Goal: Information Seeking & Learning: Learn about a topic

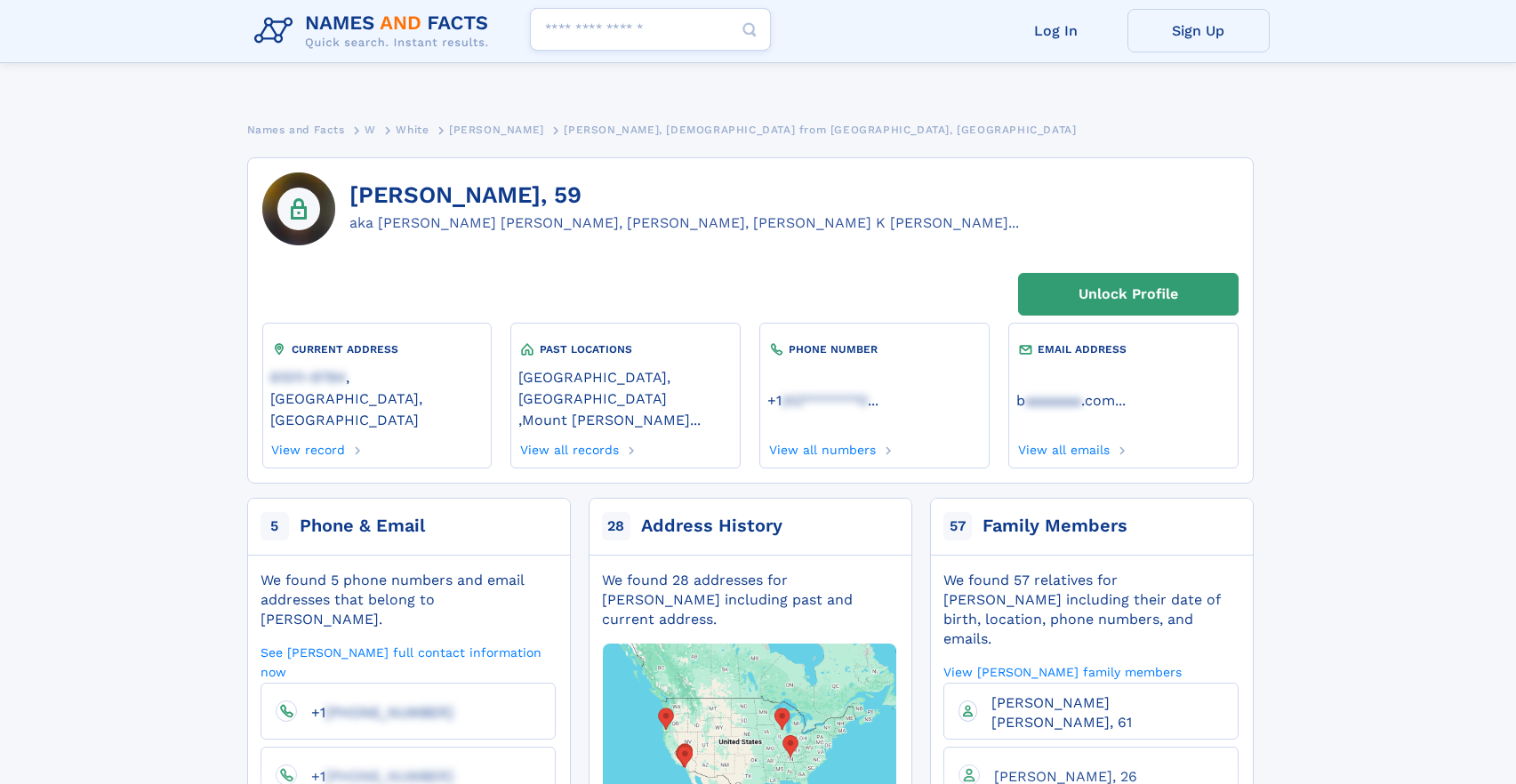
scroll to position [322, 0]
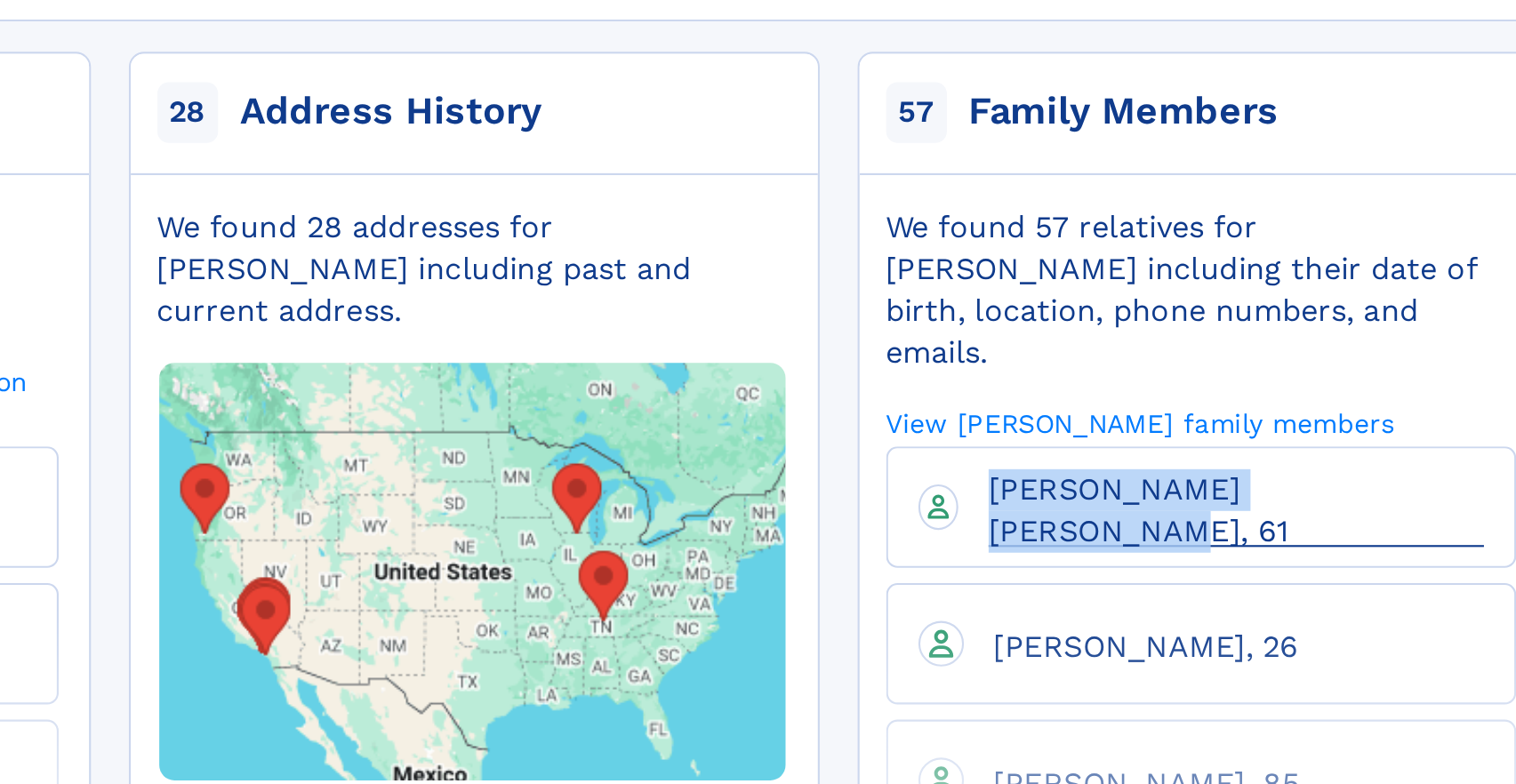
drag, startPoint x: 1198, startPoint y: 279, endPoint x: 992, endPoint y: 264, distance: 206.5
click at [992, 361] on li "[PERSON_NAME] [PERSON_NAME], 61" at bounding box center [1091, 390] width 295 height 57
copy span "[PERSON_NAME] [PERSON_NAME], 61"
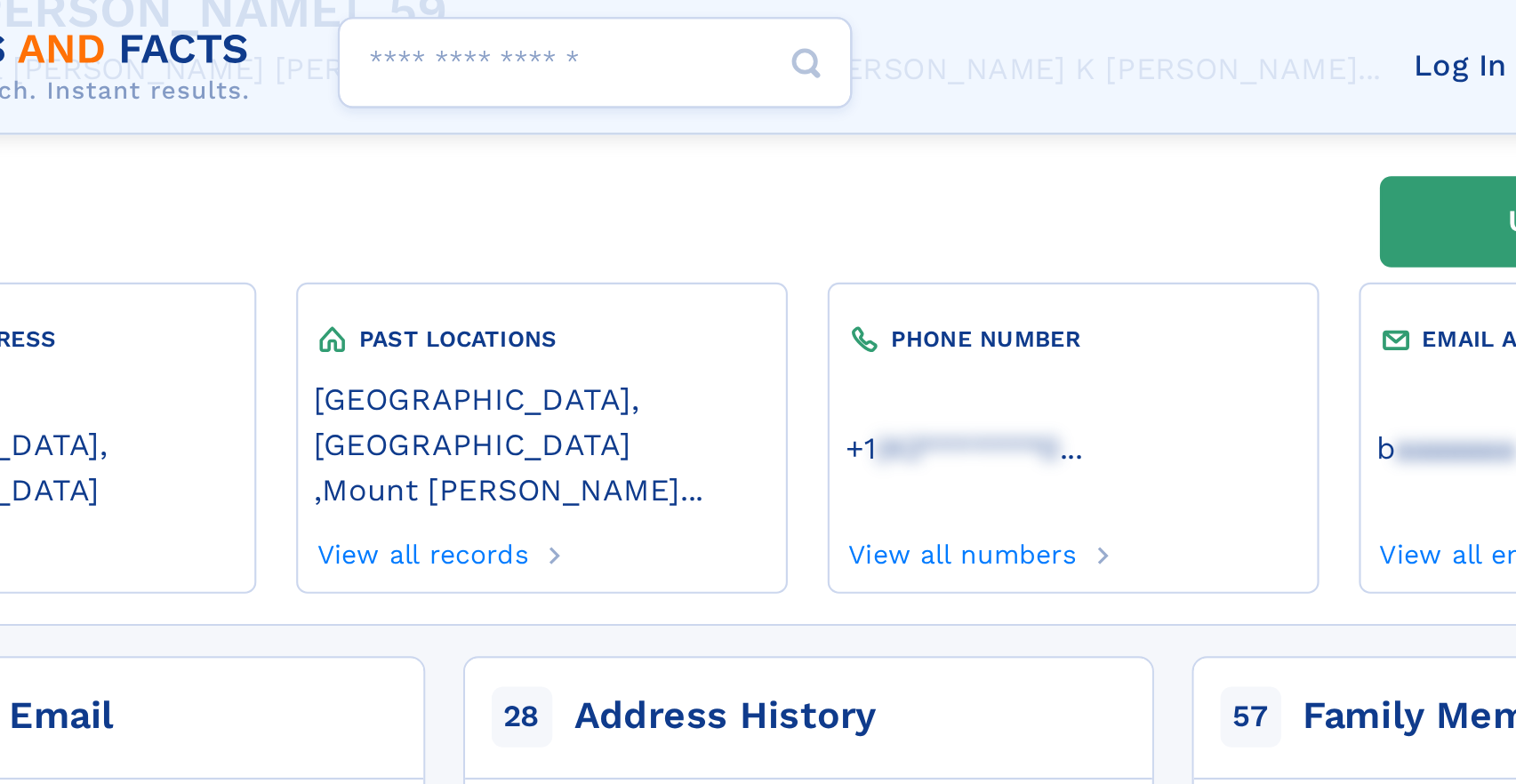
scroll to position [11, 0]
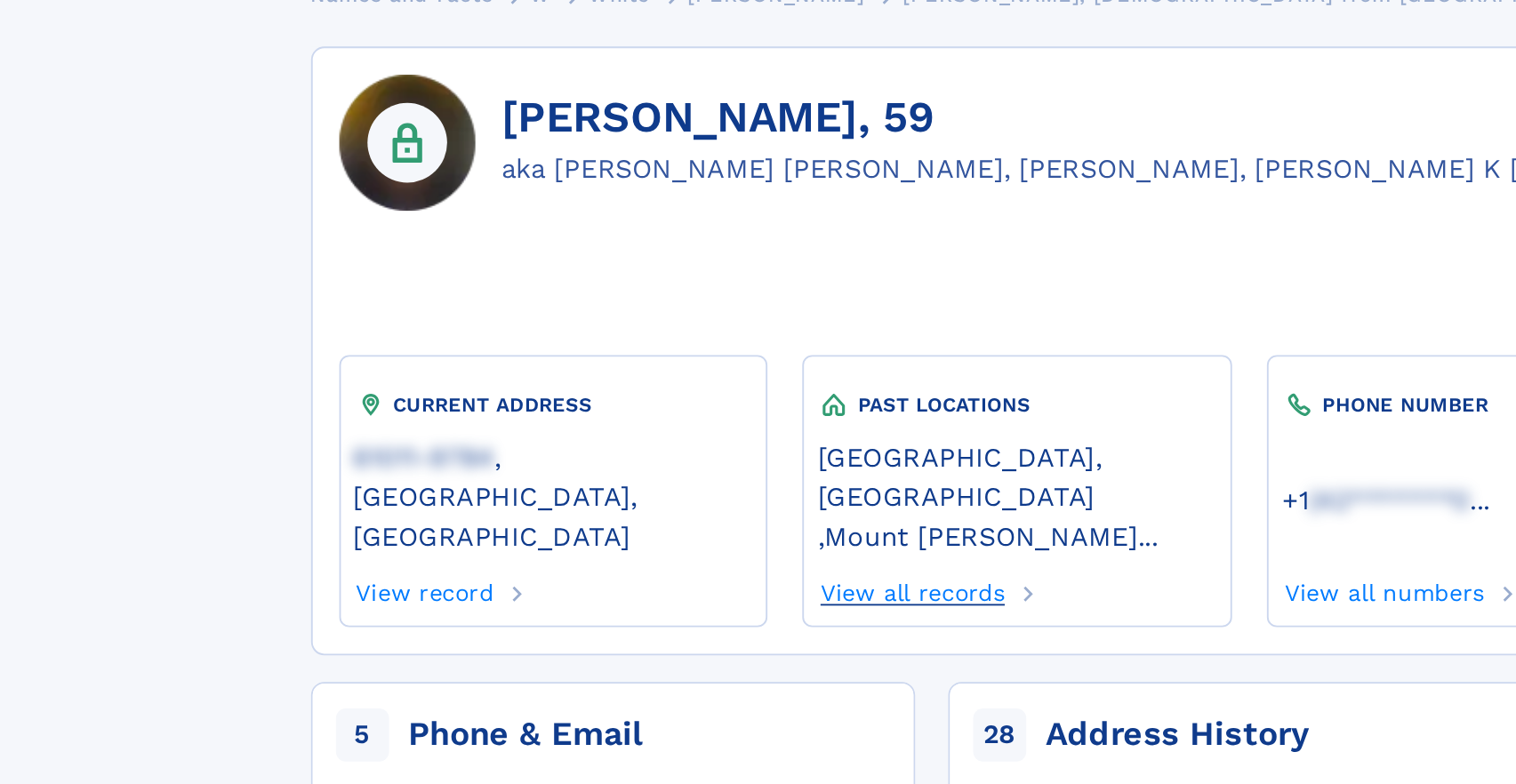
click at [612, 427] on link "View all records" at bounding box center [568, 436] width 100 height 19
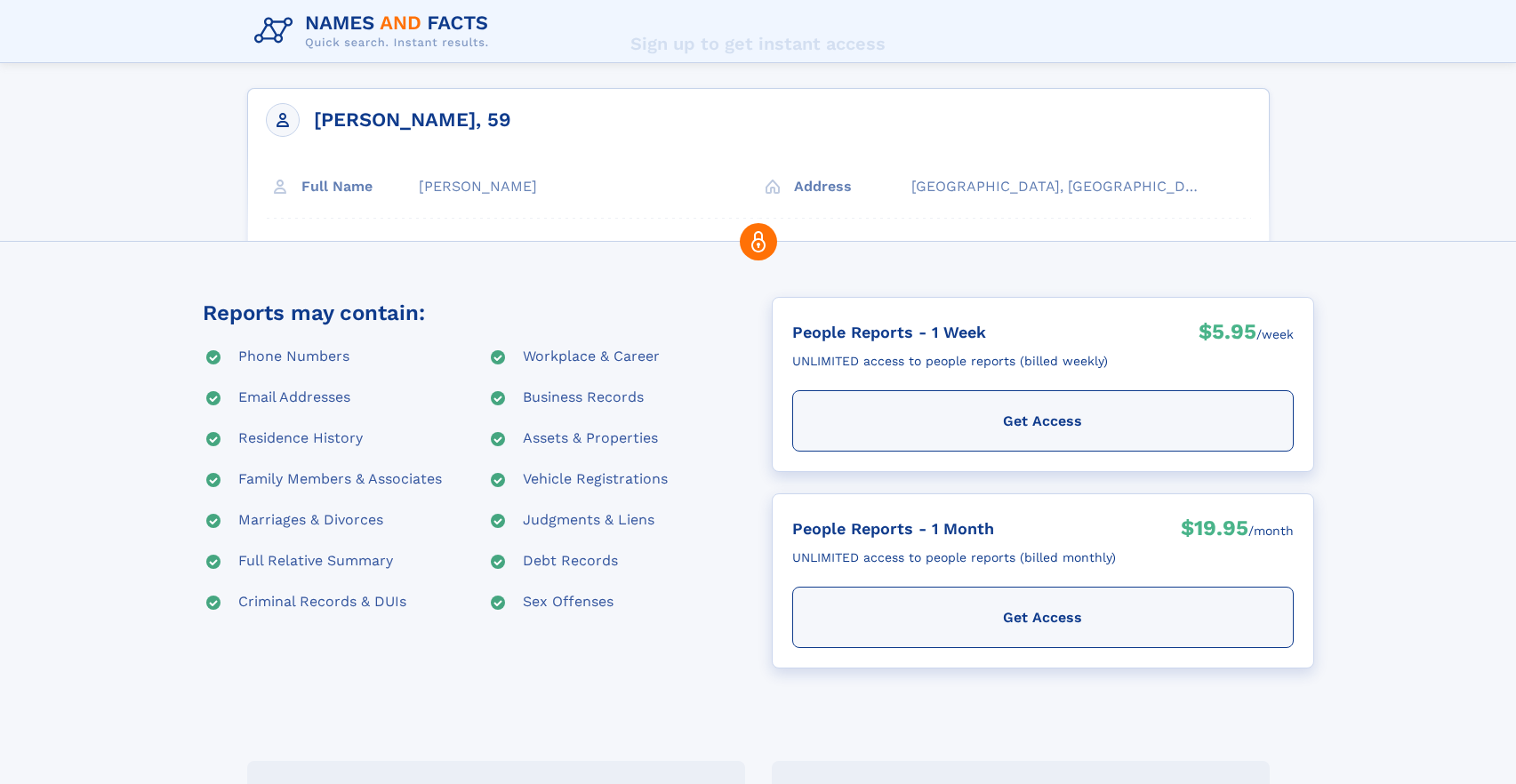
scroll to position [90, 0]
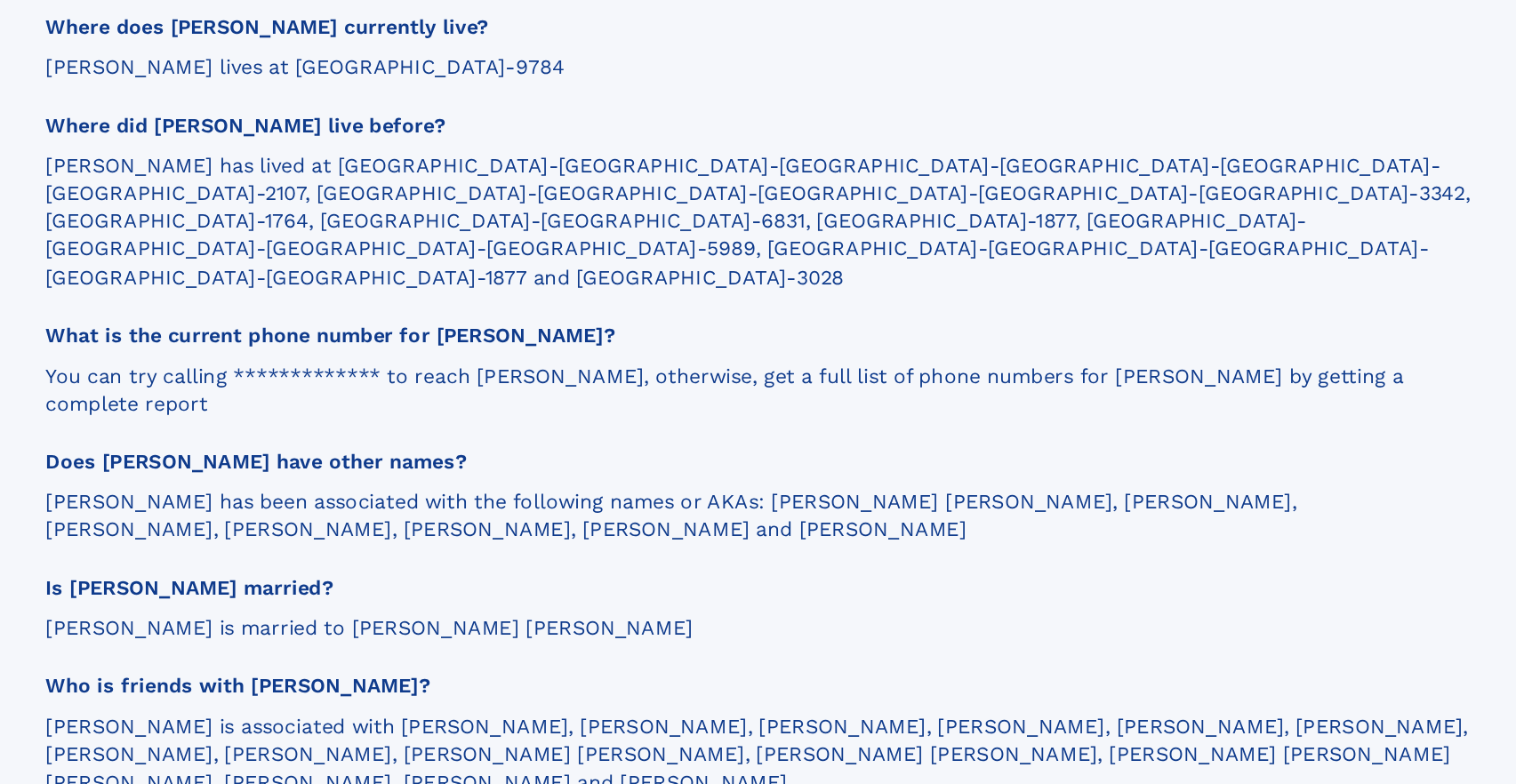
scroll to position [2042, 0]
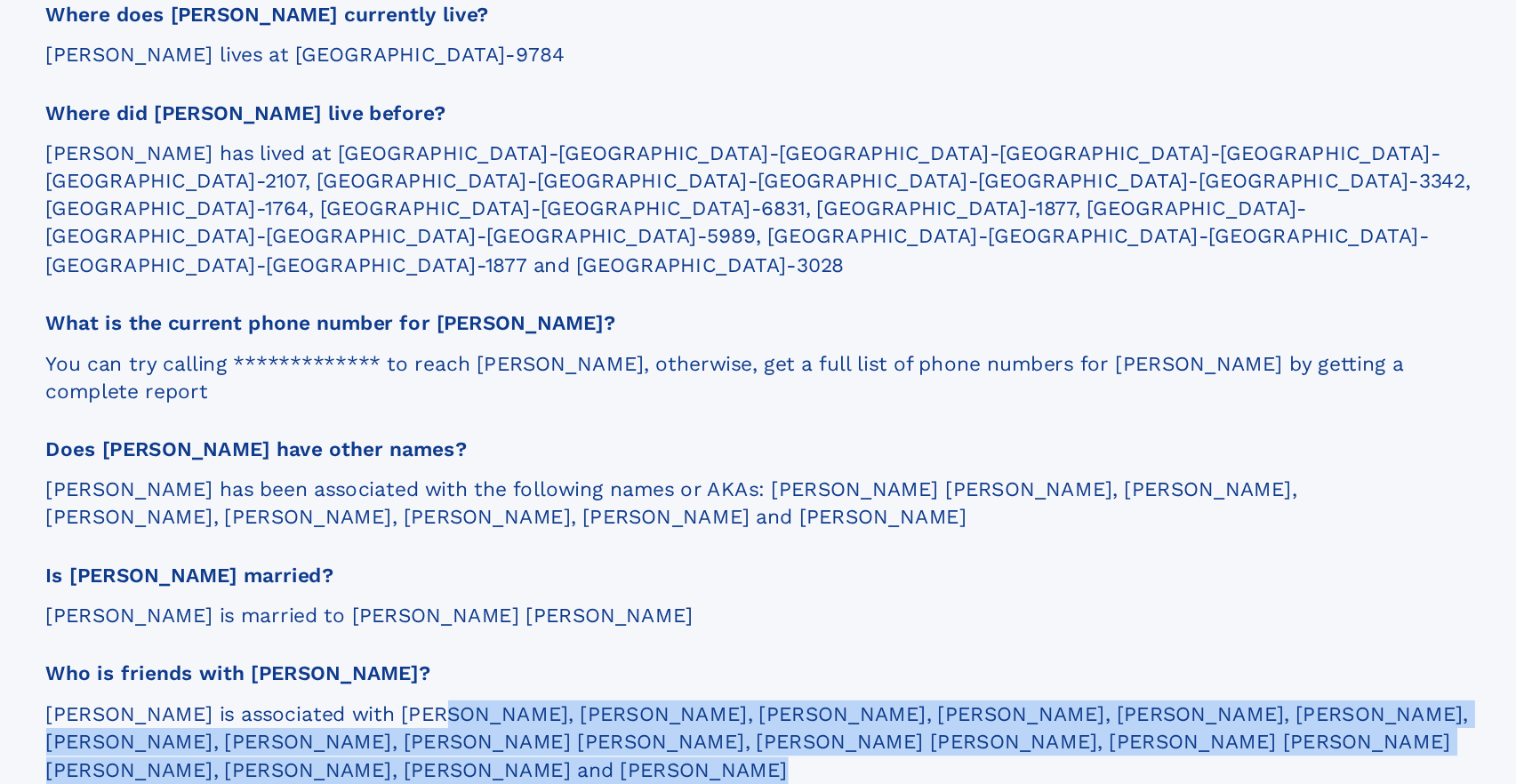
drag, startPoint x: 617, startPoint y: 667, endPoint x: 389, endPoint y: 604, distance: 236.5
click at [389, 604] on div "**********" at bounding box center [751, 439] width 1007 height 1615
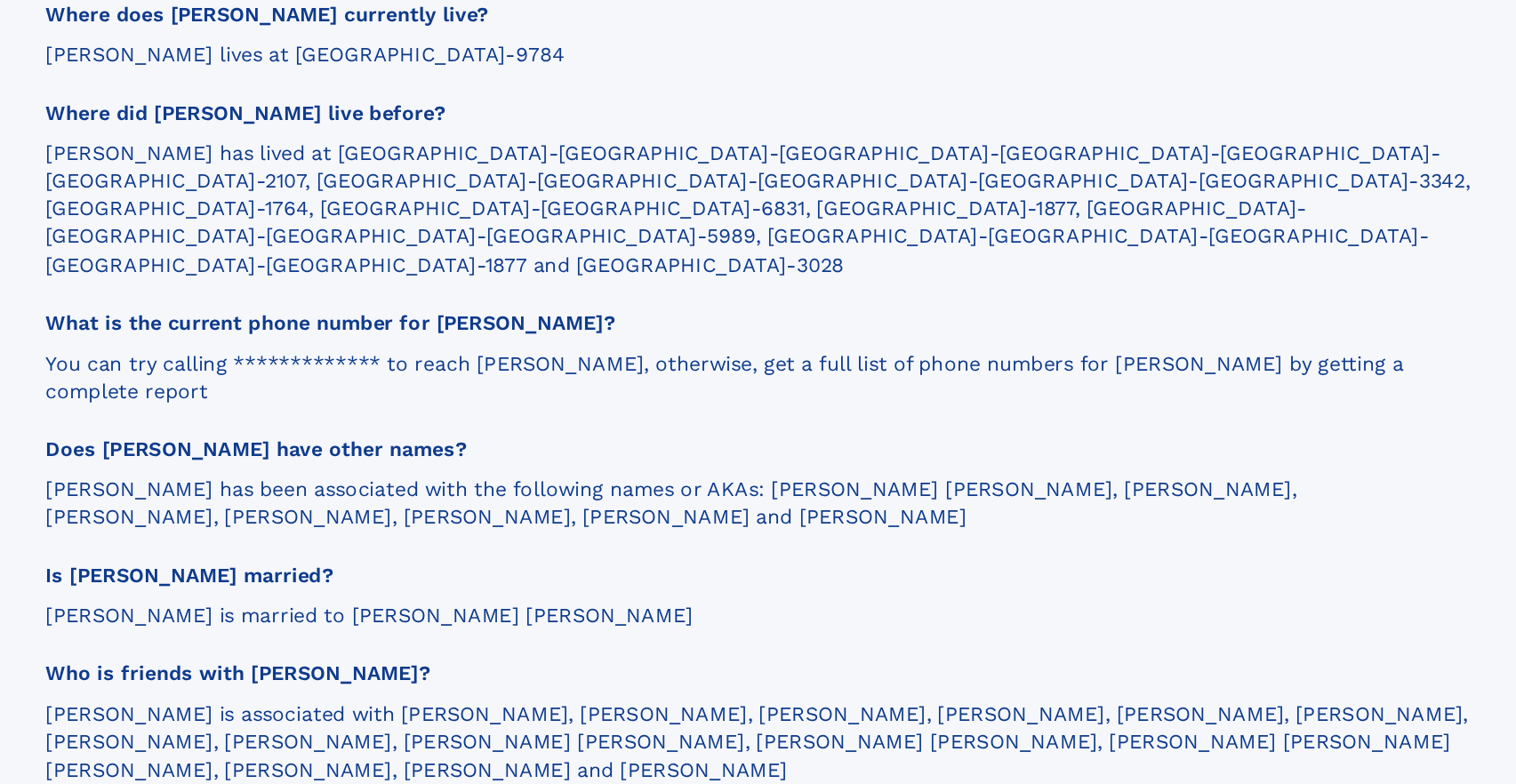
click at [530, 667] on div "**********" at bounding box center [751, 439] width 1007 height 1615
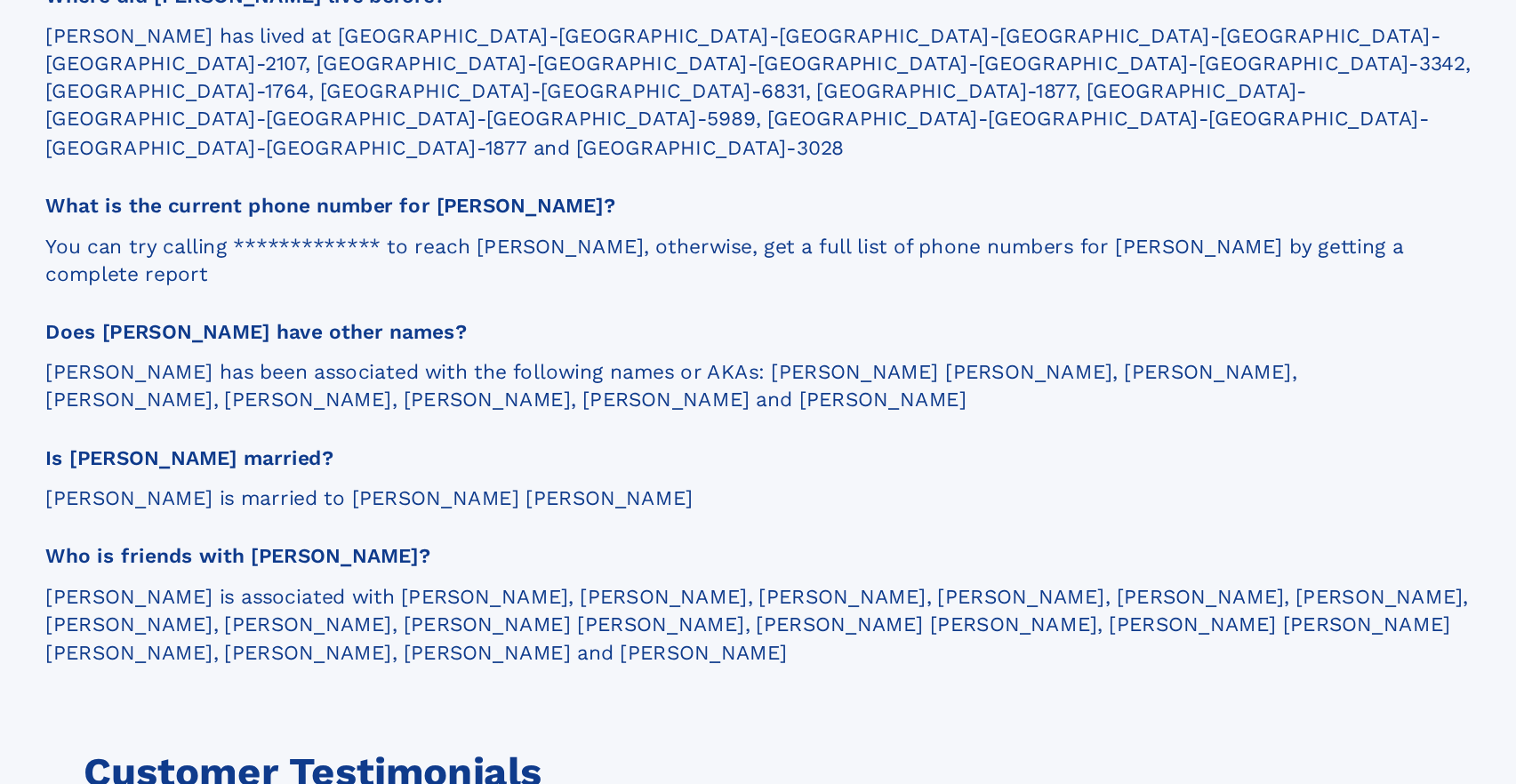
scroll to position [2124, 0]
